Goal: Transaction & Acquisition: Purchase product/service

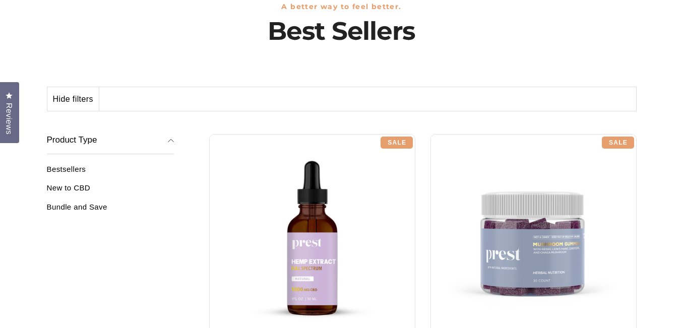
scroll to position [202, 0]
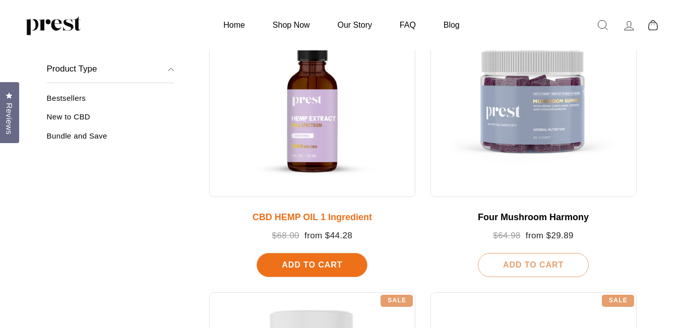
click at [321, 166] on div at bounding box center [312, 94] width 206 height 206
